Goal: Navigation & Orientation: Go to known website

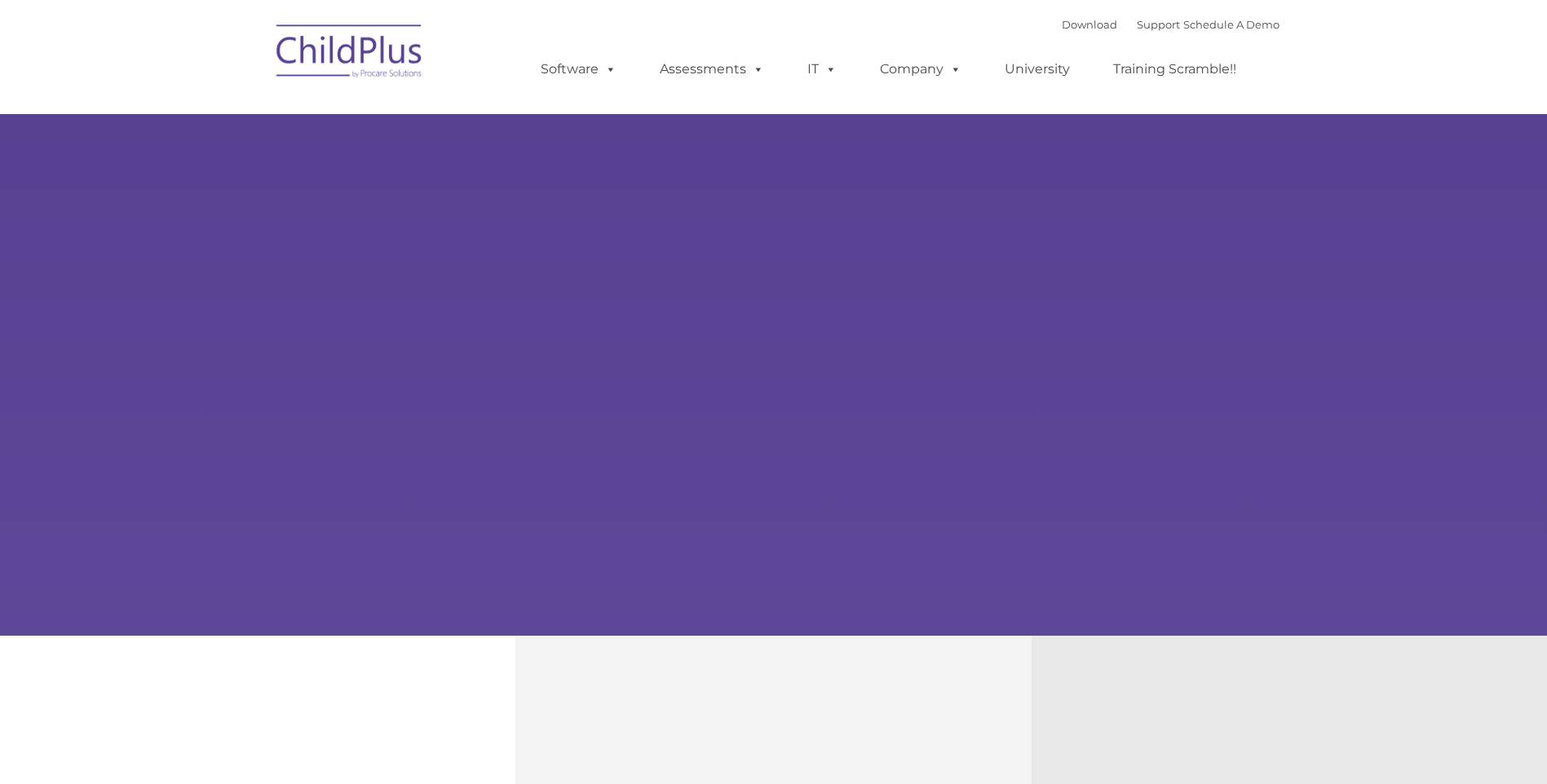
type input ""
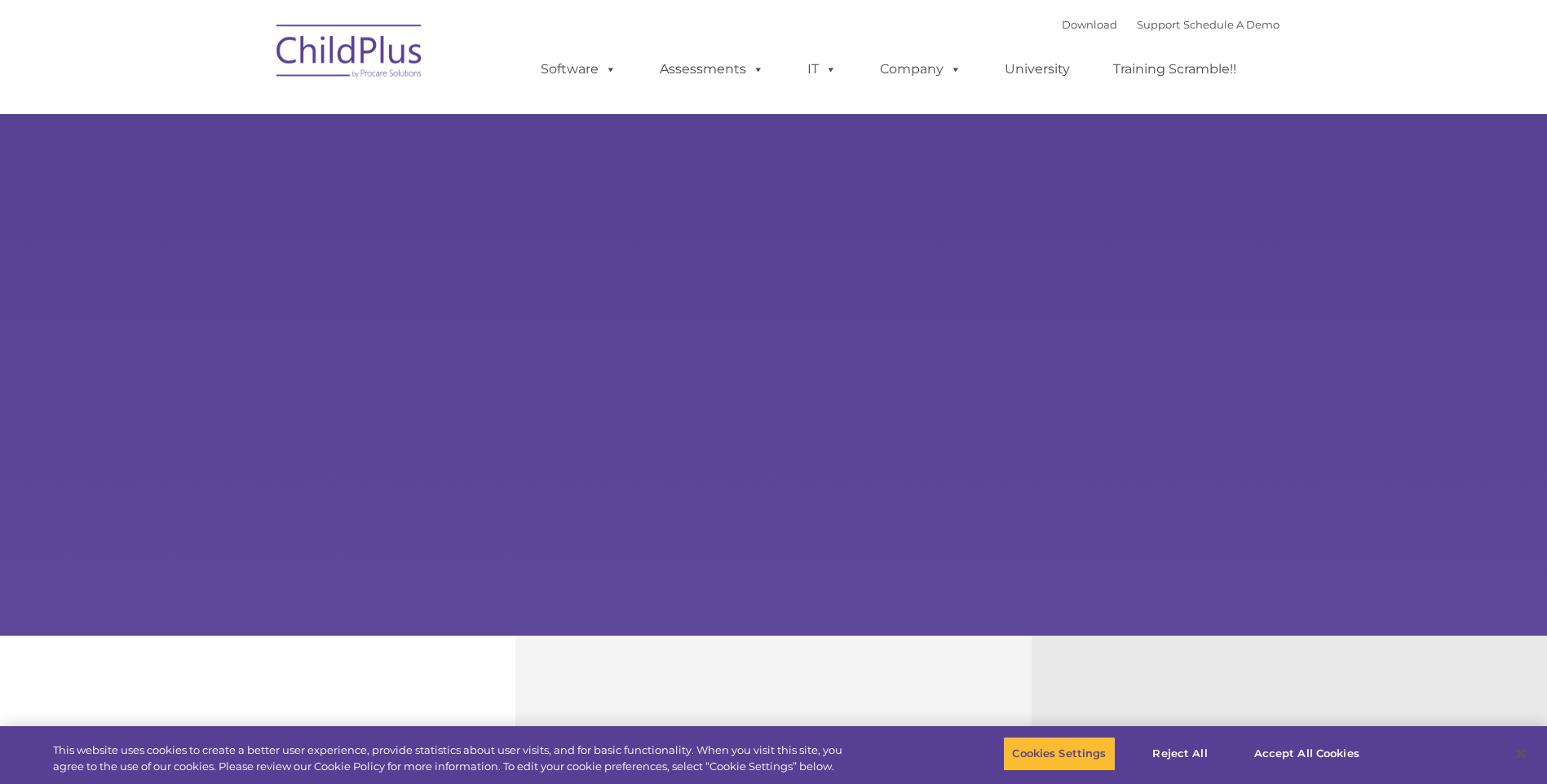
select select "MEDIUM"
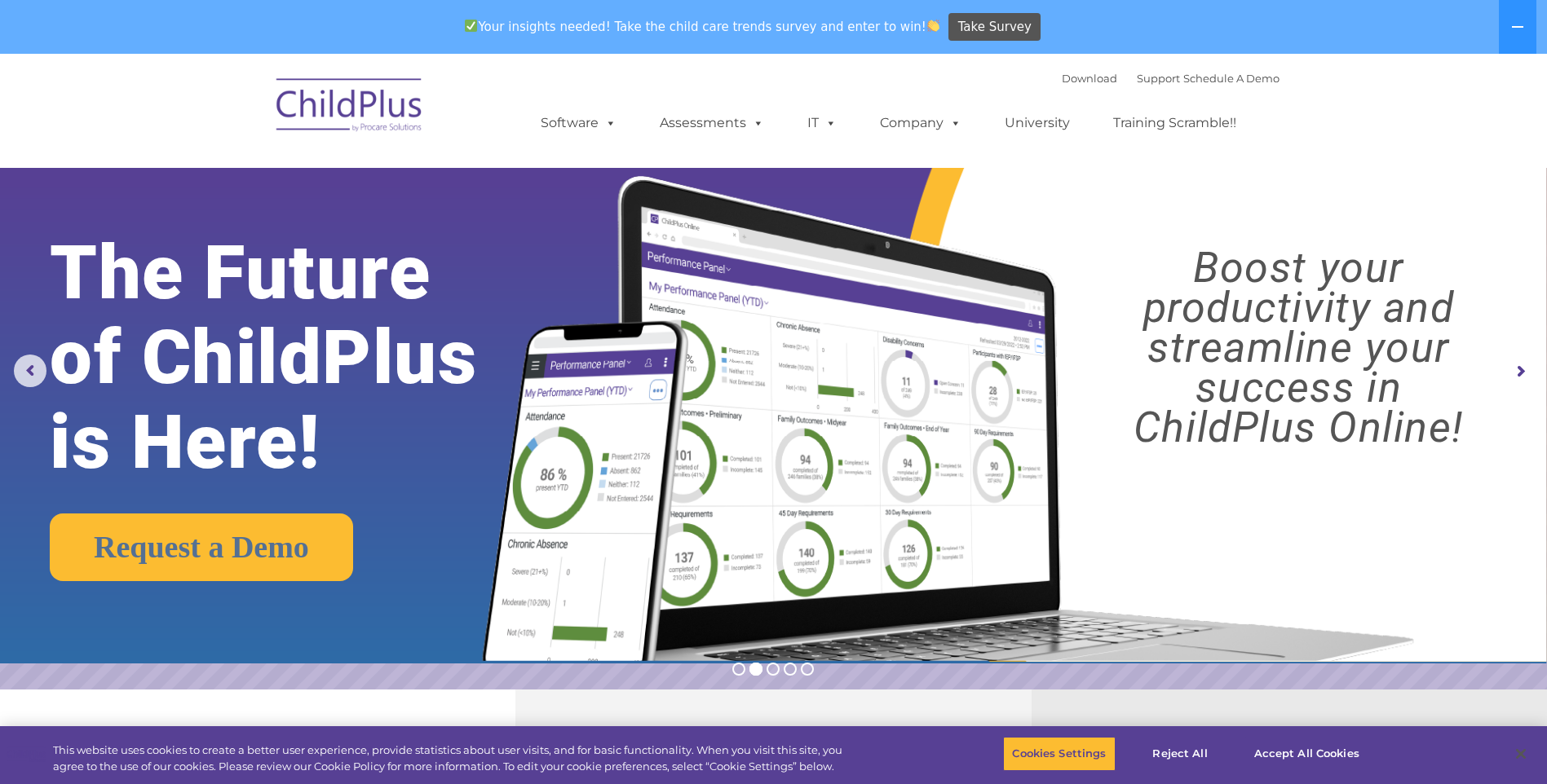
click at [363, 110] on img at bounding box center [350, 108] width 163 height 82
click at [330, 107] on img at bounding box center [350, 108] width 163 height 82
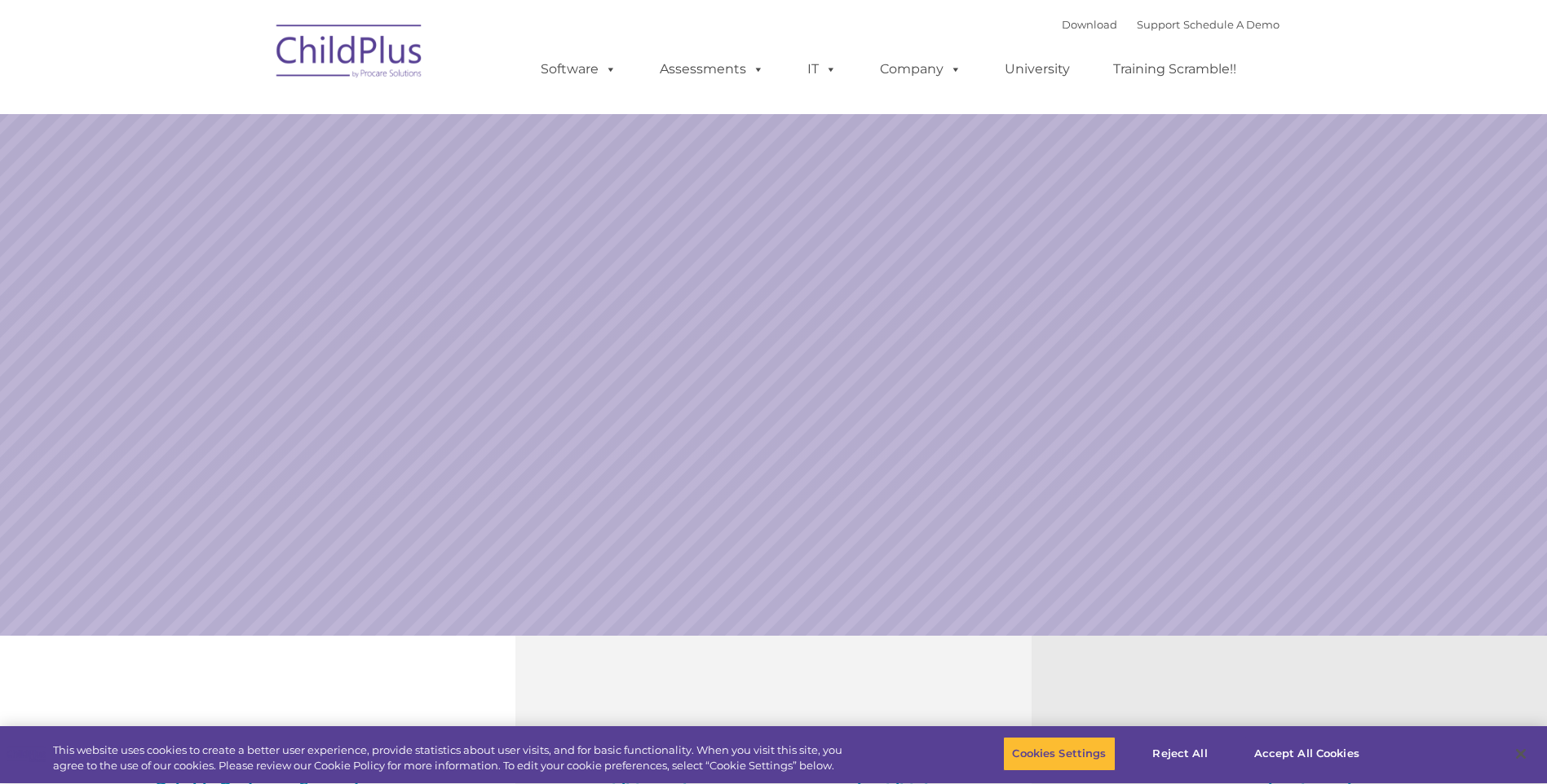
select select "MEDIUM"
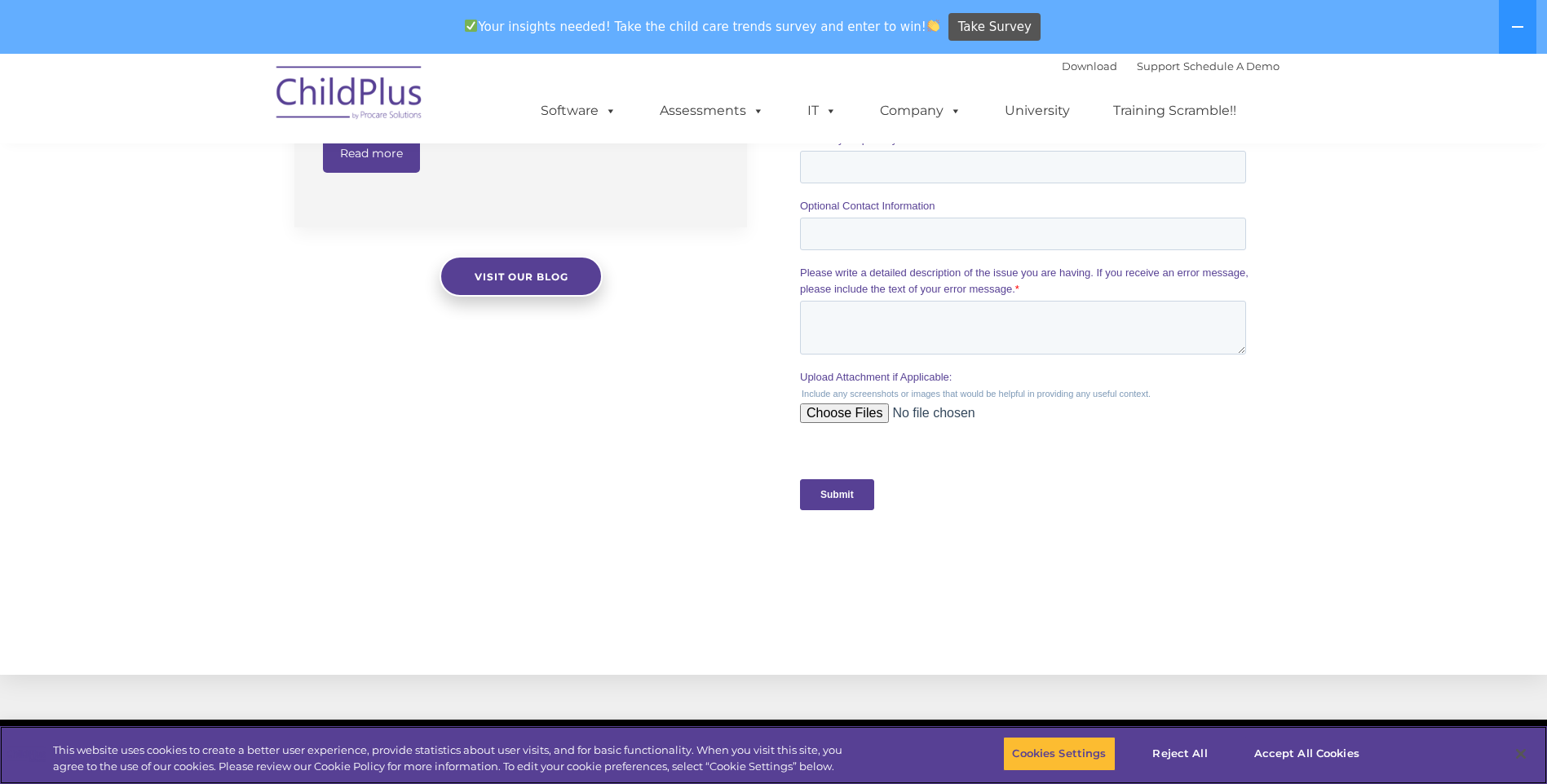
scroll to position [1597, 0]
